Goal: Transaction & Acquisition: Book appointment/travel/reservation

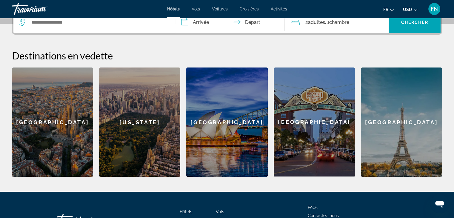
scroll to position [167, 0]
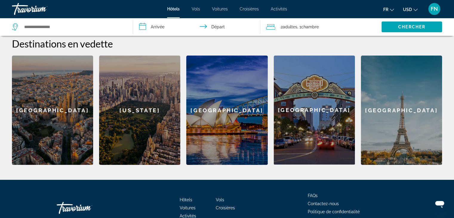
click at [47, 99] on div "[GEOGRAPHIC_DATA]" at bounding box center [52, 110] width 81 height 109
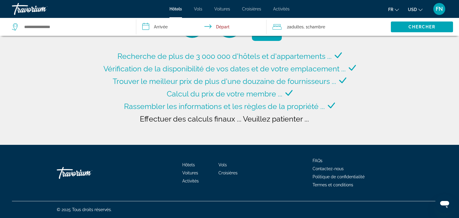
type input "**********"
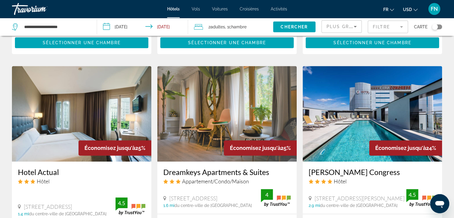
scroll to position [430, 0]
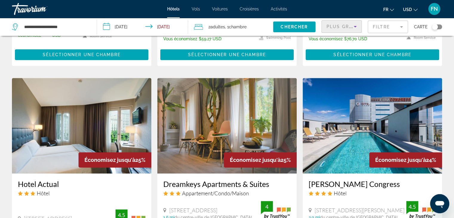
click at [356, 27] on icon "Sort by" at bounding box center [355, 26] width 7 height 7
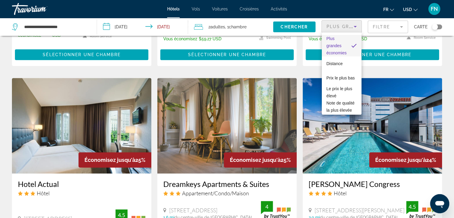
click at [355, 24] on div at bounding box center [227, 109] width 454 height 218
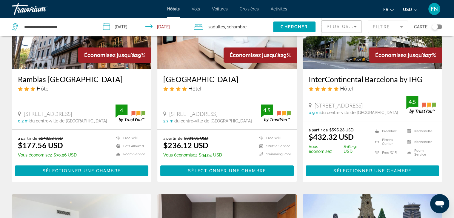
scroll to position [72, 0]
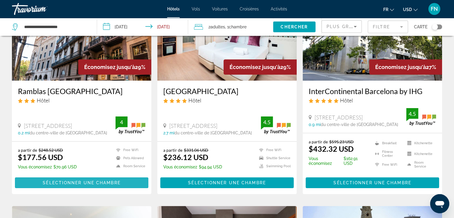
click at [94, 180] on span "Main content" at bounding box center [81, 183] width 133 height 14
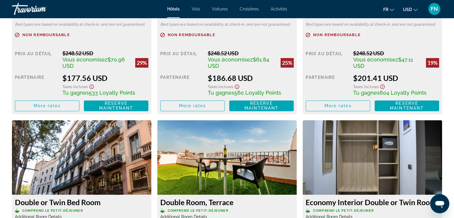
scroll to position [916, 0]
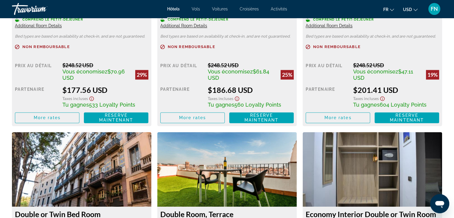
click at [50, 24] on span "Additional Room Details" at bounding box center [38, 25] width 47 height 5
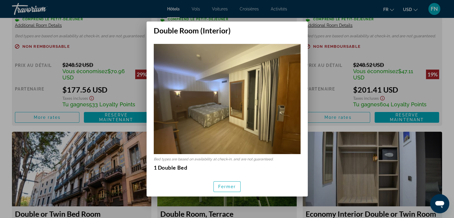
scroll to position [0, 0]
click at [230, 185] on span "Fermer" at bounding box center [227, 186] width 18 height 5
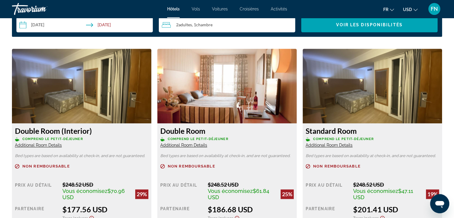
scroll to position [844, 0]
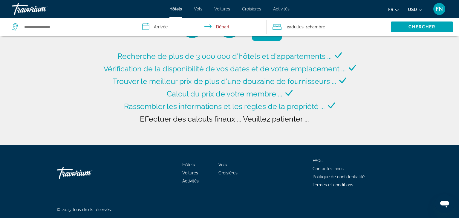
type input "**********"
